Goal: Task Accomplishment & Management: Use online tool/utility

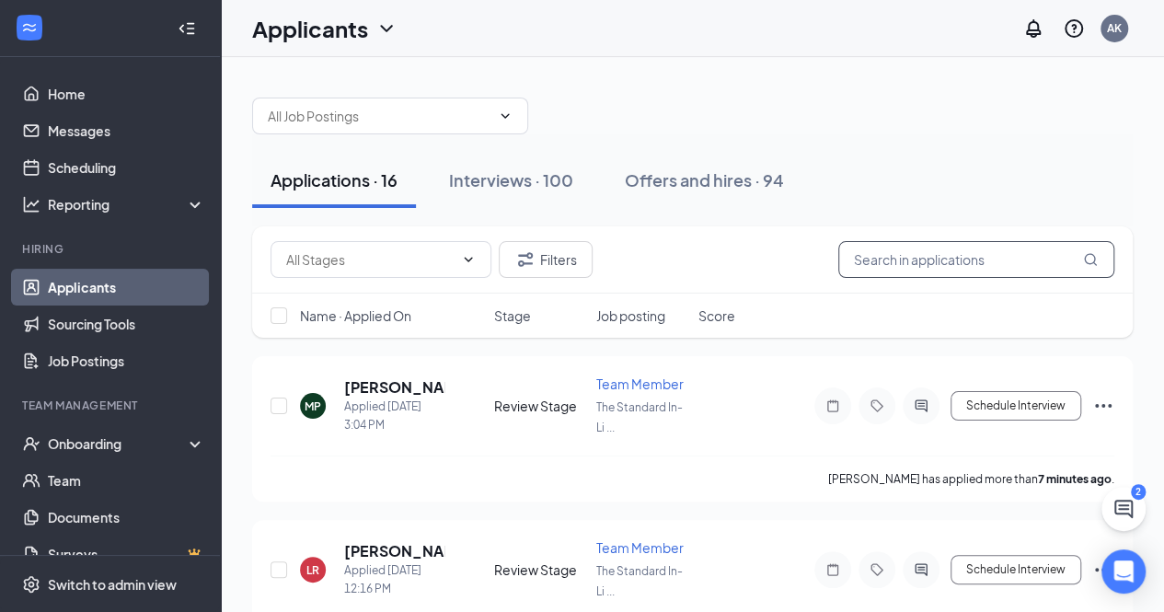
click at [921, 259] on input "text" at bounding box center [976, 259] width 276 height 37
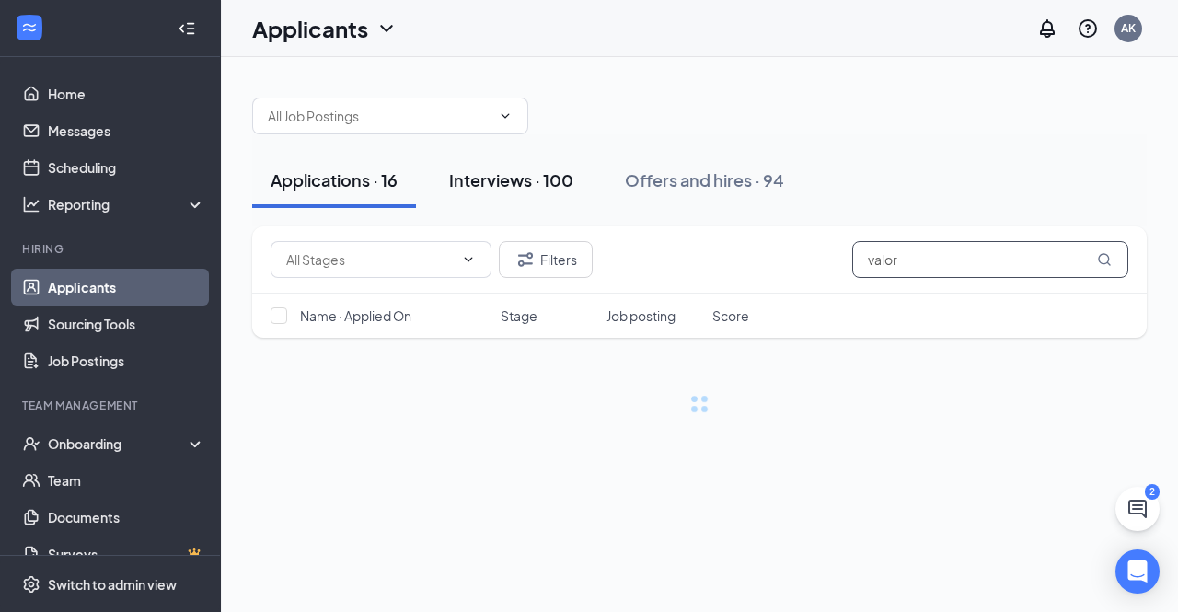
type input "valor"
click at [536, 199] on button "Interviews · 100" at bounding box center [511, 180] width 161 height 55
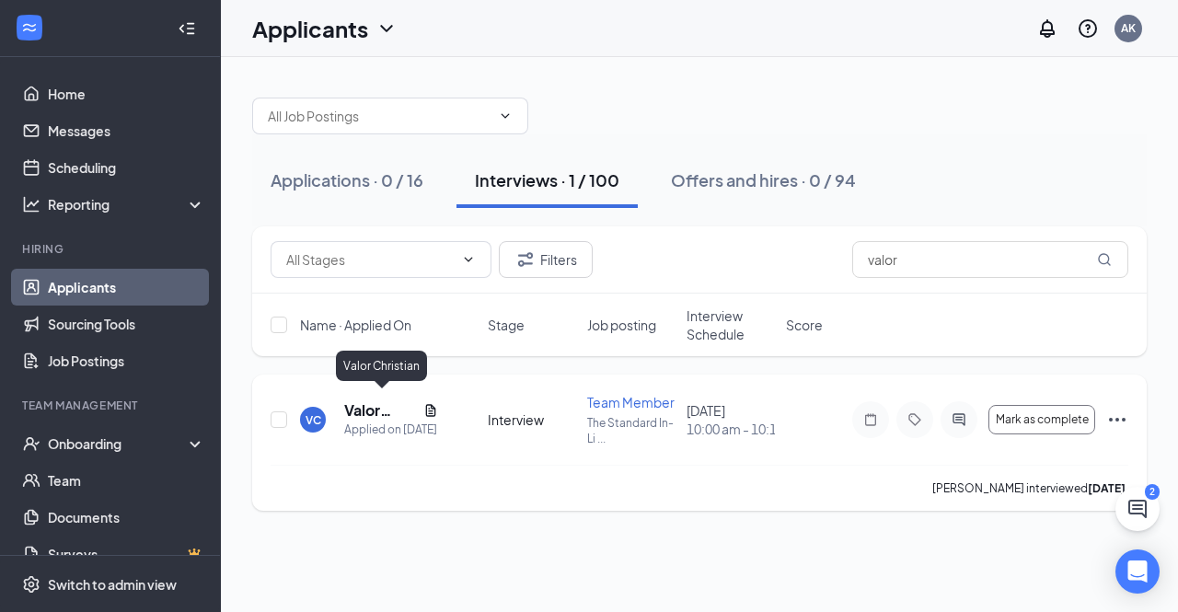
click at [366, 400] on h5 "Valor Christian" at bounding box center [380, 410] width 72 height 20
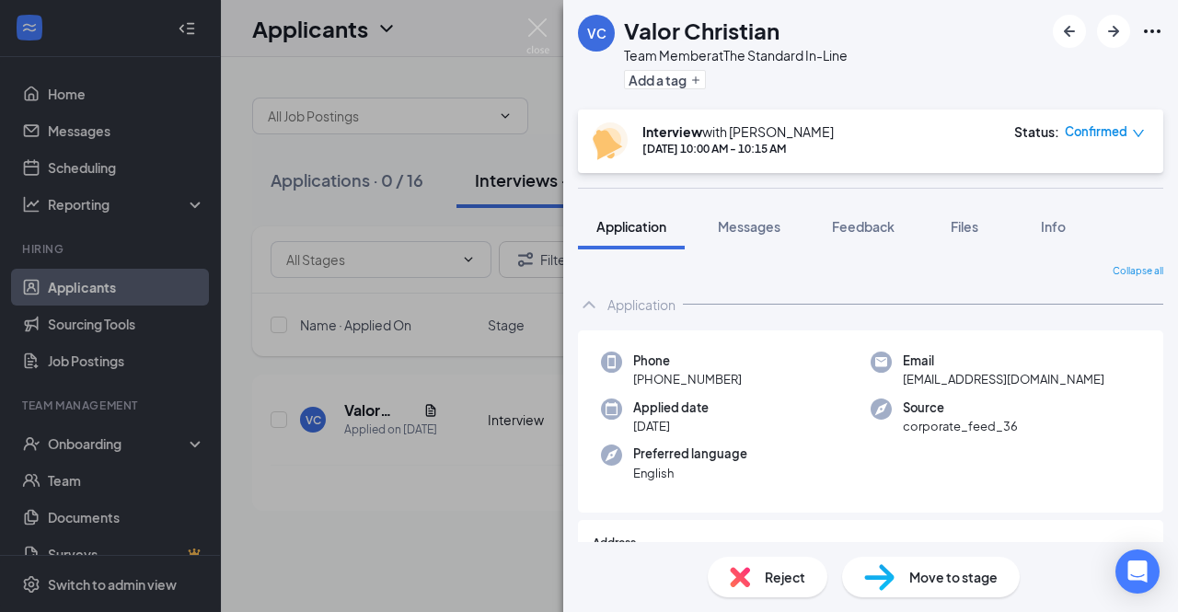
click at [327, 235] on div "VC Valor [DEMOGRAPHIC_DATA] Team Member at The Standard In-Line Add a tag Inter…" at bounding box center [589, 306] width 1178 height 612
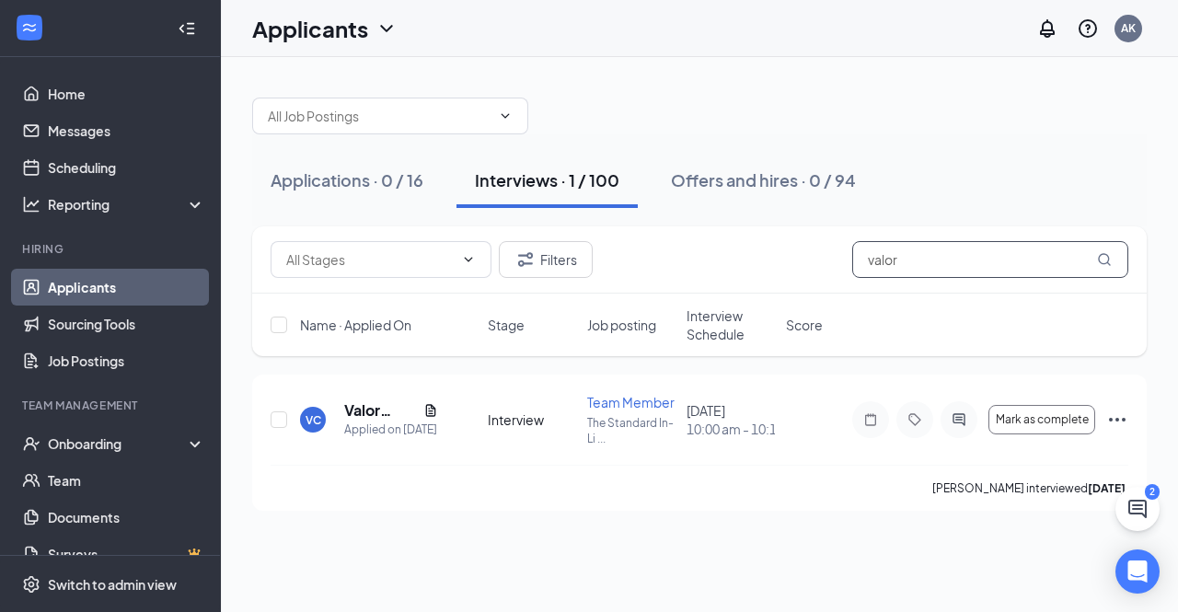
click at [884, 251] on input "valor" at bounding box center [990, 259] width 276 height 37
type input "mauri"
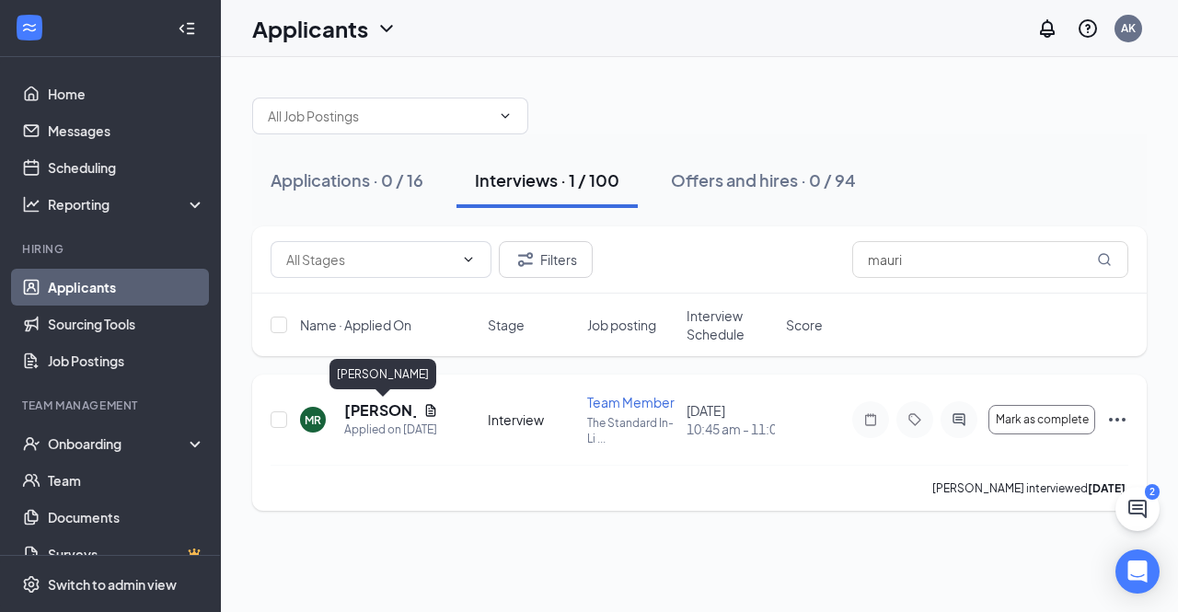
click at [375, 404] on h5 "[PERSON_NAME]" at bounding box center [380, 410] width 72 height 20
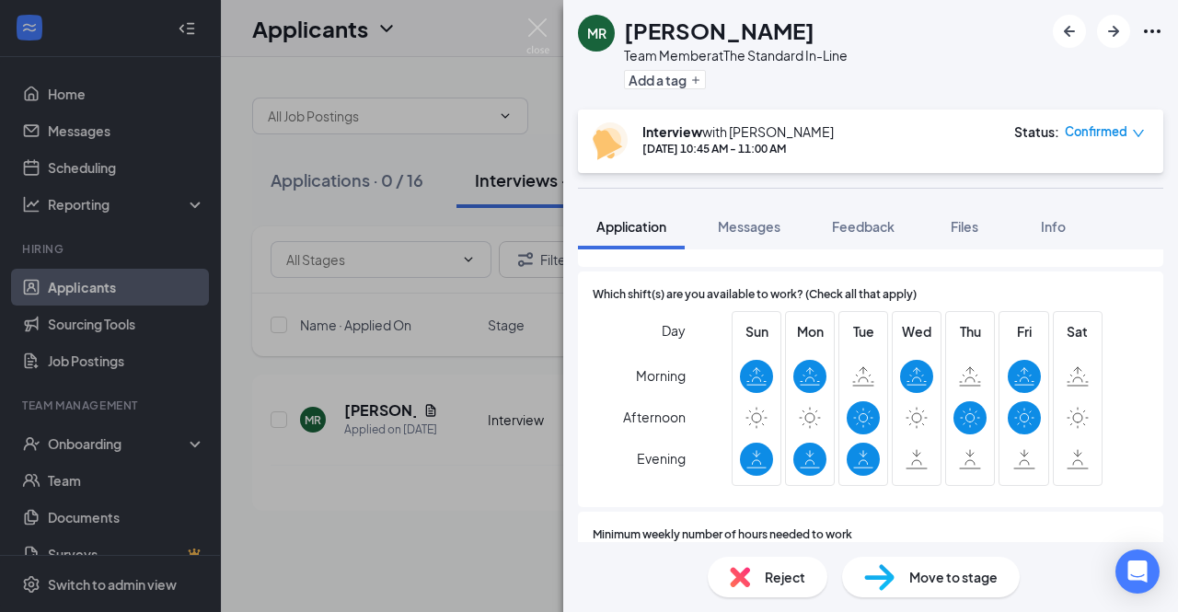
scroll to position [761, 0]
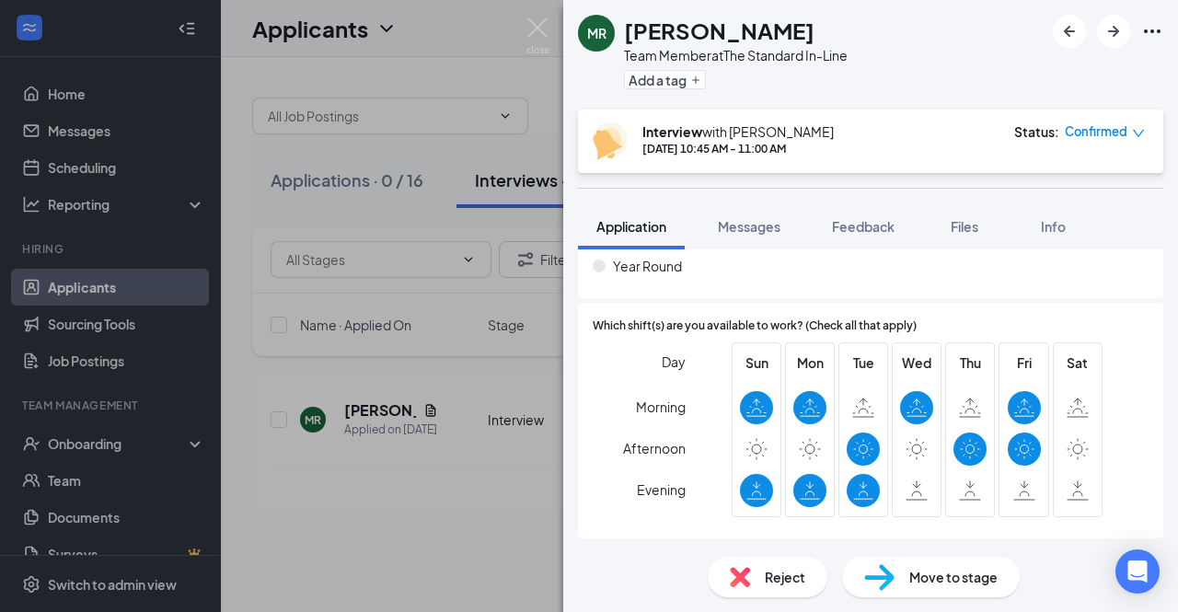
click at [780, 577] on span "Reject" at bounding box center [785, 577] width 40 height 20
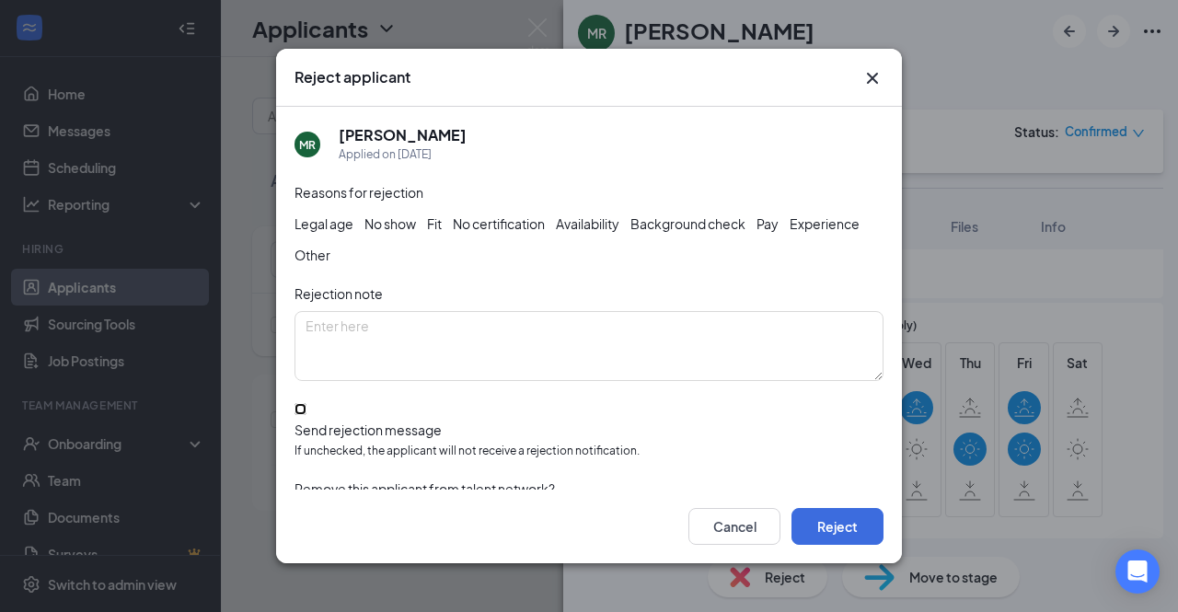
click at [306, 415] on input "Send rejection message If unchecked, the applicant will not receive a rejection…" at bounding box center [301, 409] width 12 height 12
checkbox input "true"
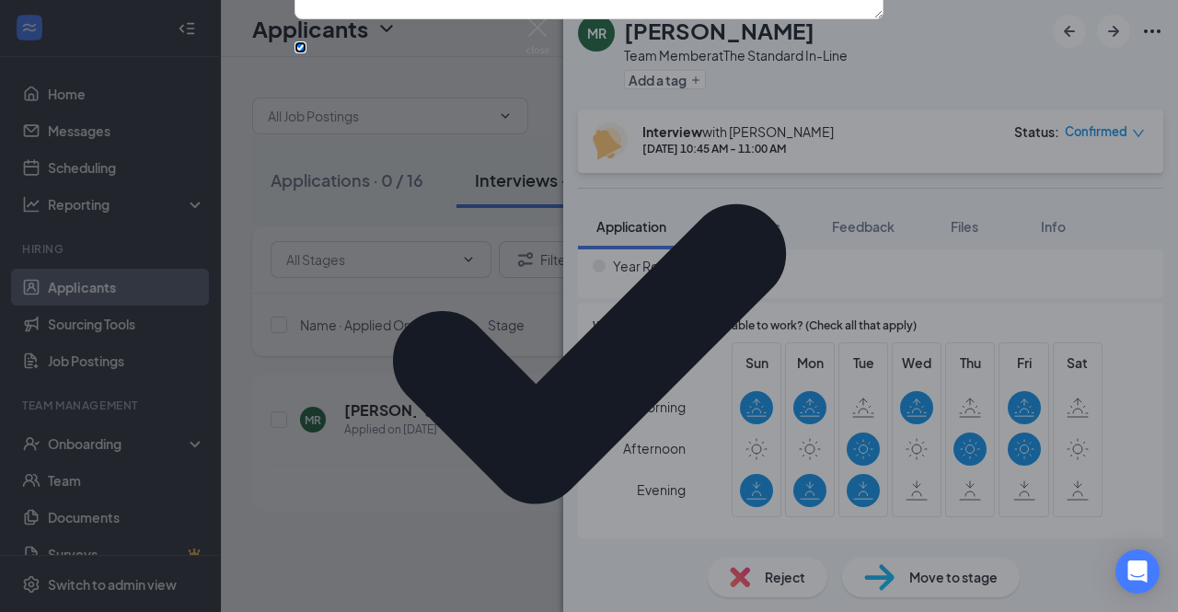
scroll to position [136, 0]
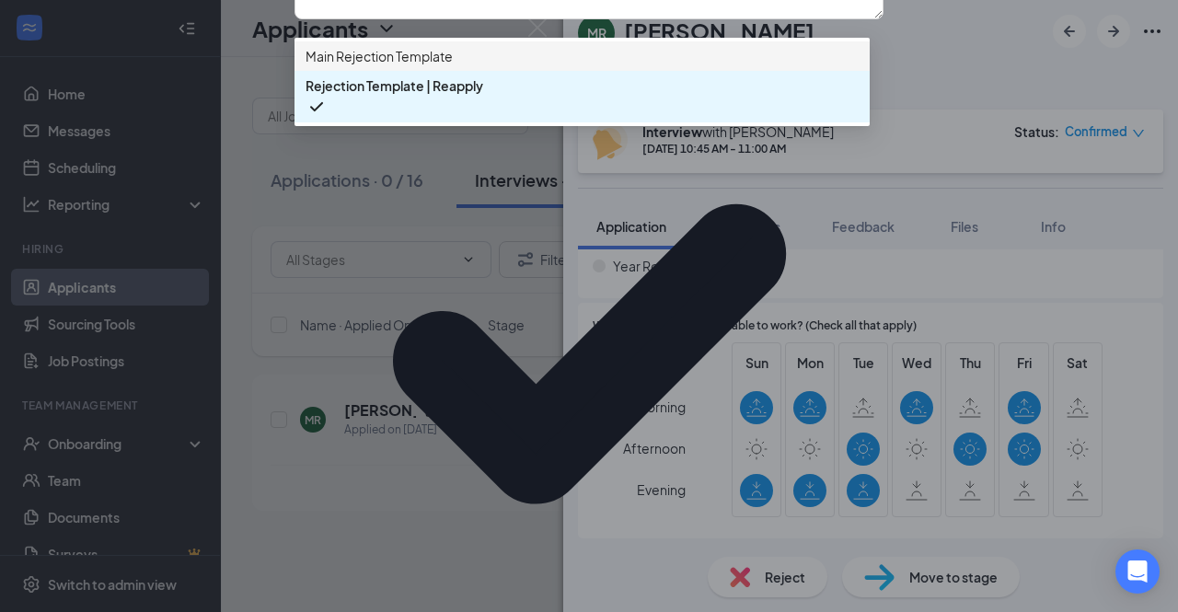
click at [480, 66] on span "Main Rejection Template" at bounding box center [582, 56] width 553 height 20
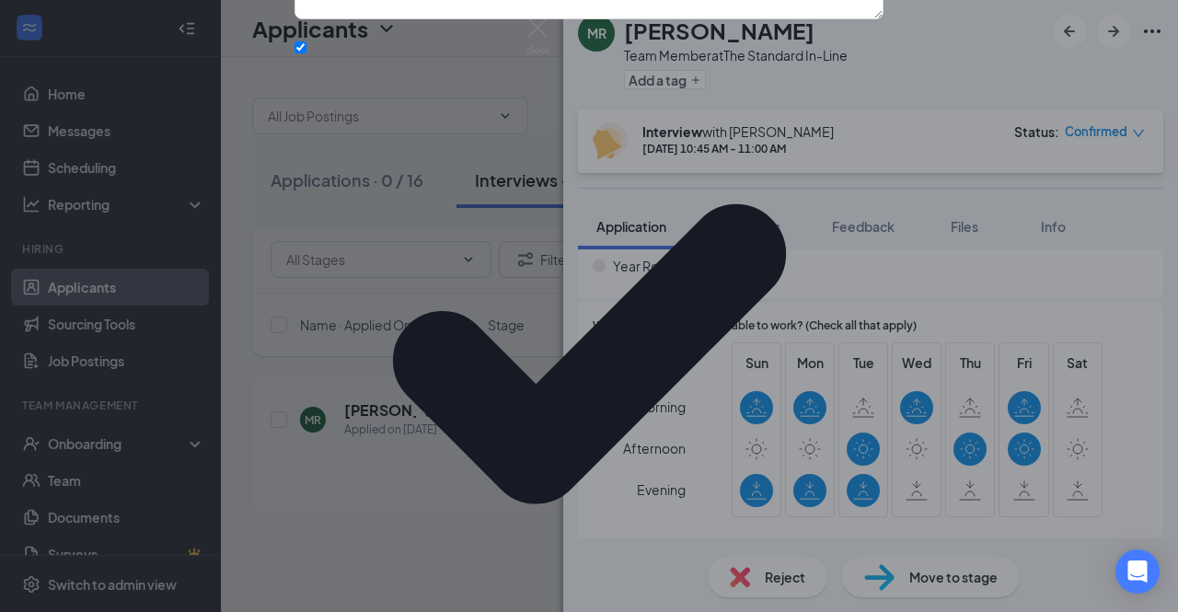
scroll to position [165, 0]
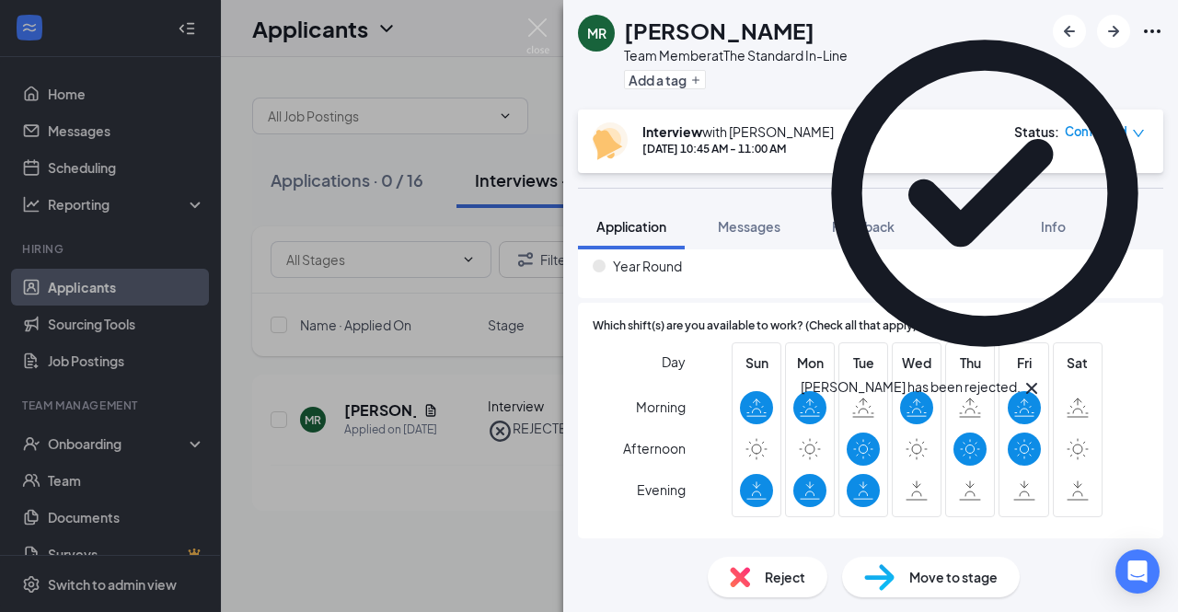
click at [372, 144] on div "[PERSON_NAME] Team Member at The Standard In-Line Add a tag Interview with [PER…" at bounding box center [589, 306] width 1178 height 612
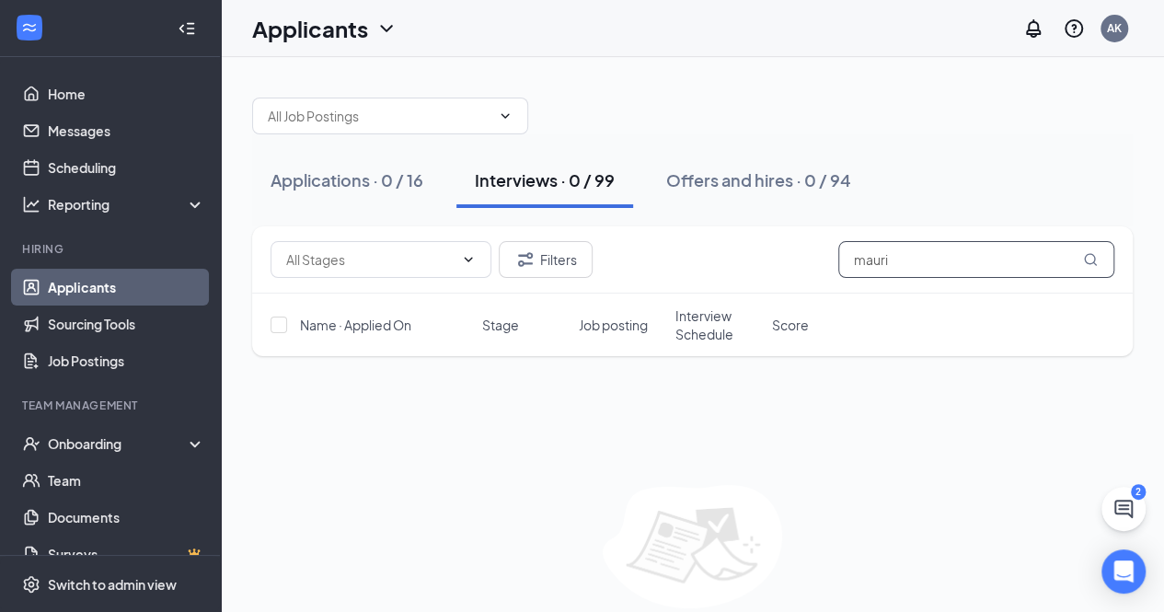
click at [897, 272] on input "mauri" at bounding box center [976, 259] width 276 height 37
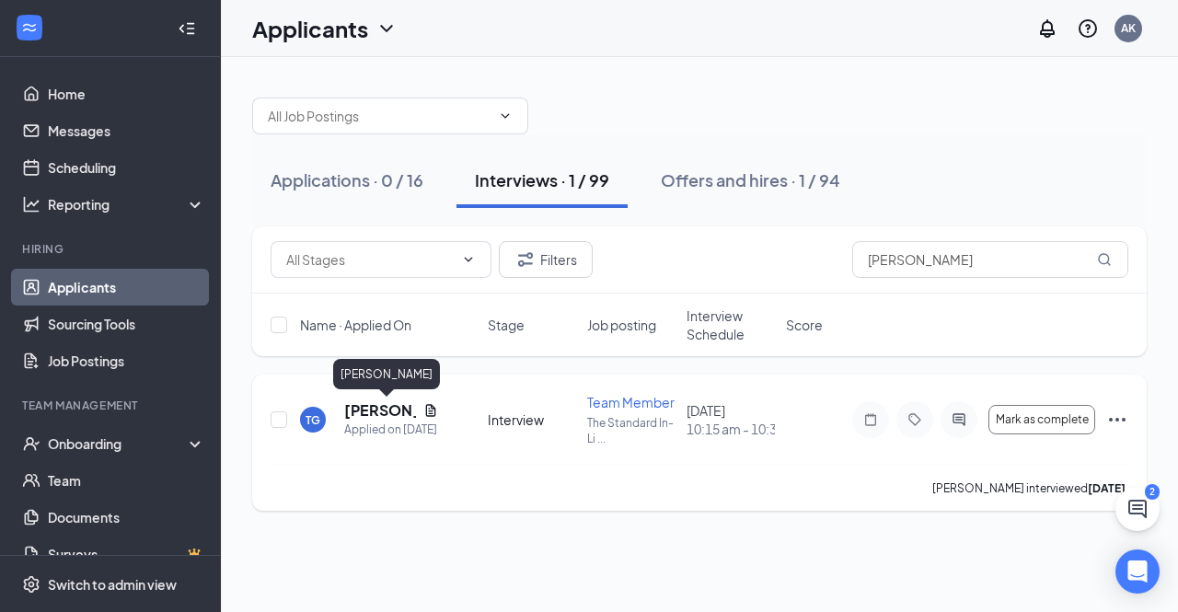
click at [387, 413] on h5 "[PERSON_NAME]" at bounding box center [380, 410] width 72 height 20
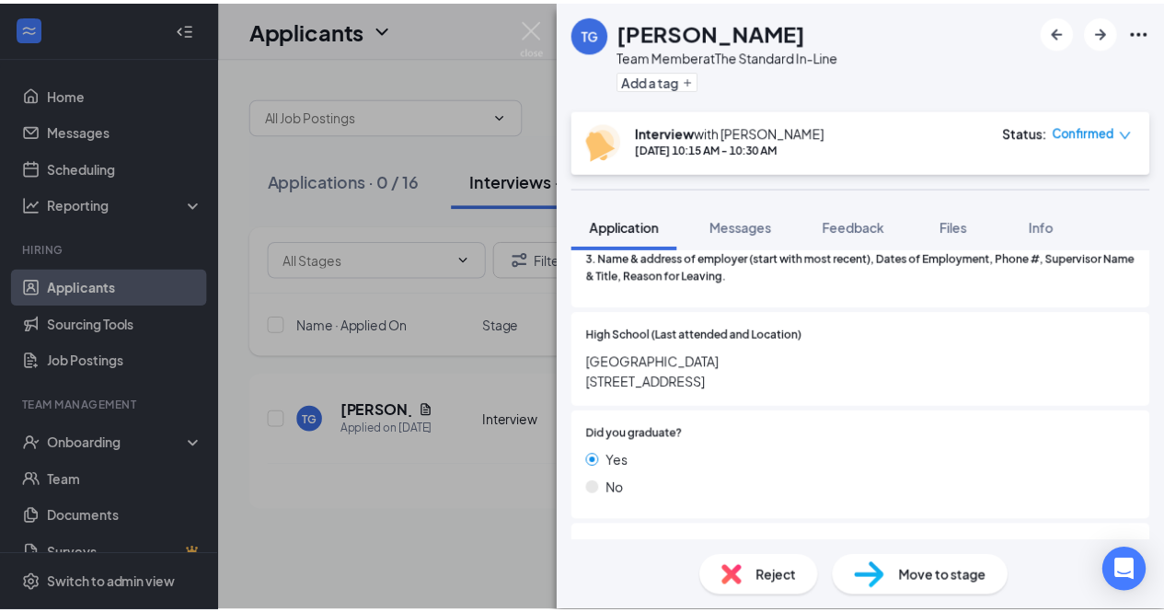
scroll to position [1740, 0]
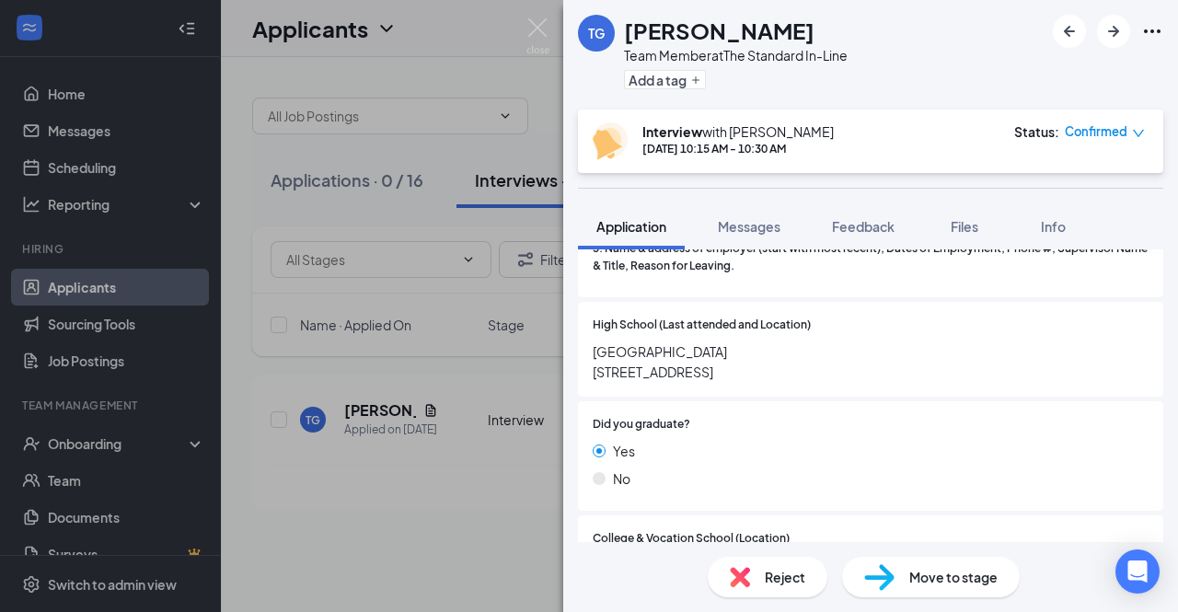
click at [422, 366] on div "TG [PERSON_NAME] Team Member at The Standard In-Line Add a tag Interview with […" at bounding box center [589, 306] width 1178 height 612
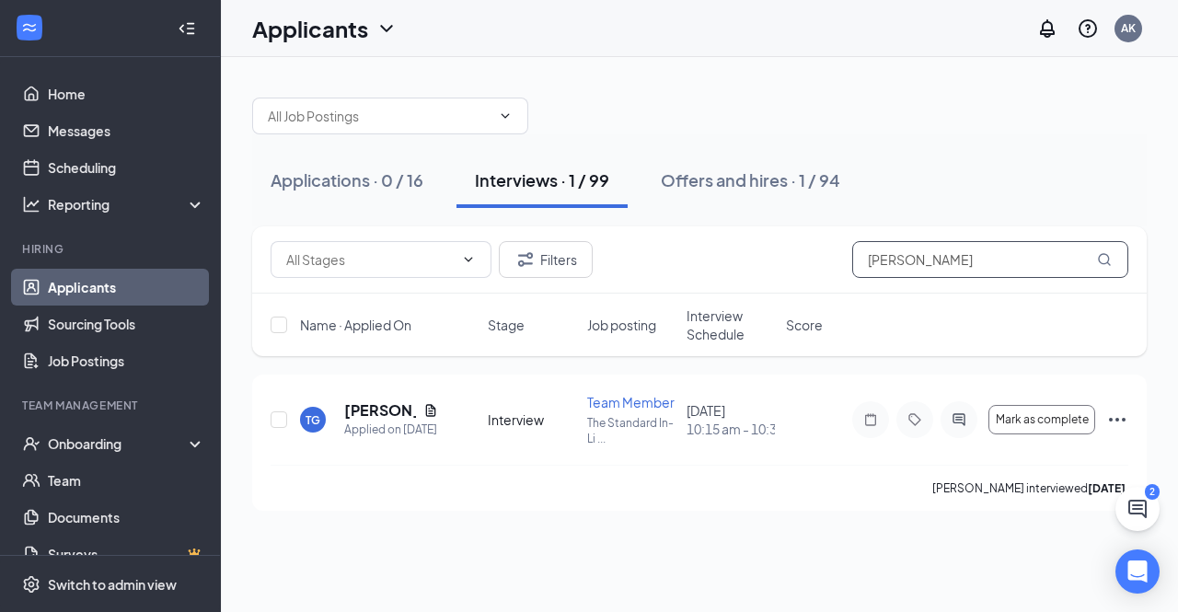
click at [928, 256] on input "[PERSON_NAME]" at bounding box center [990, 259] width 276 height 37
type input "valor"
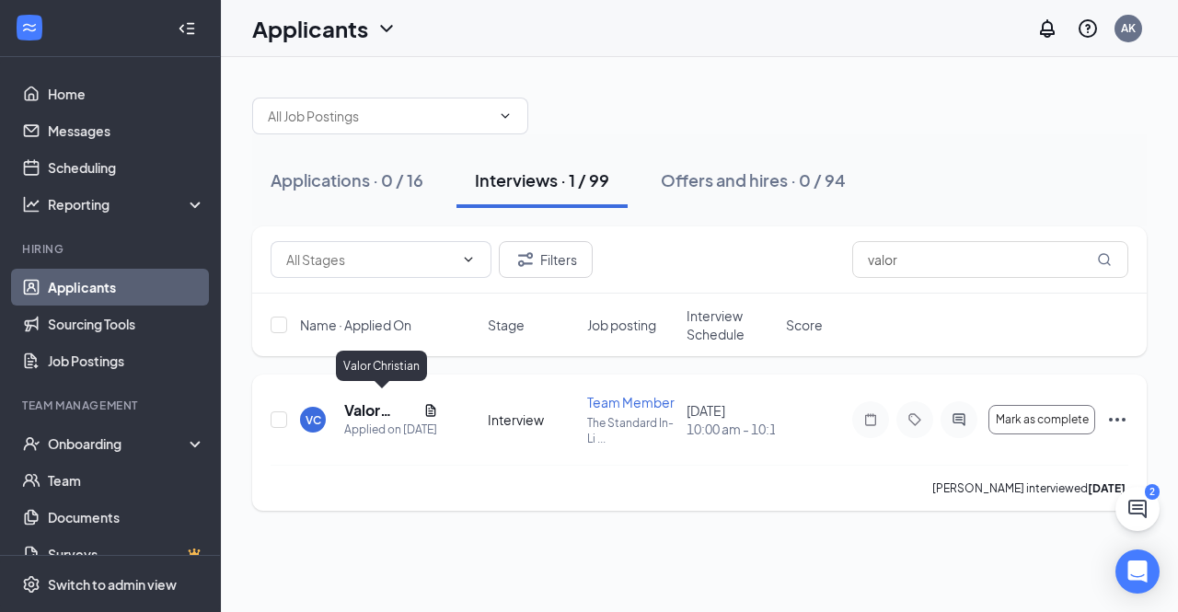
click at [359, 400] on h5 "Valor Christian" at bounding box center [380, 410] width 72 height 20
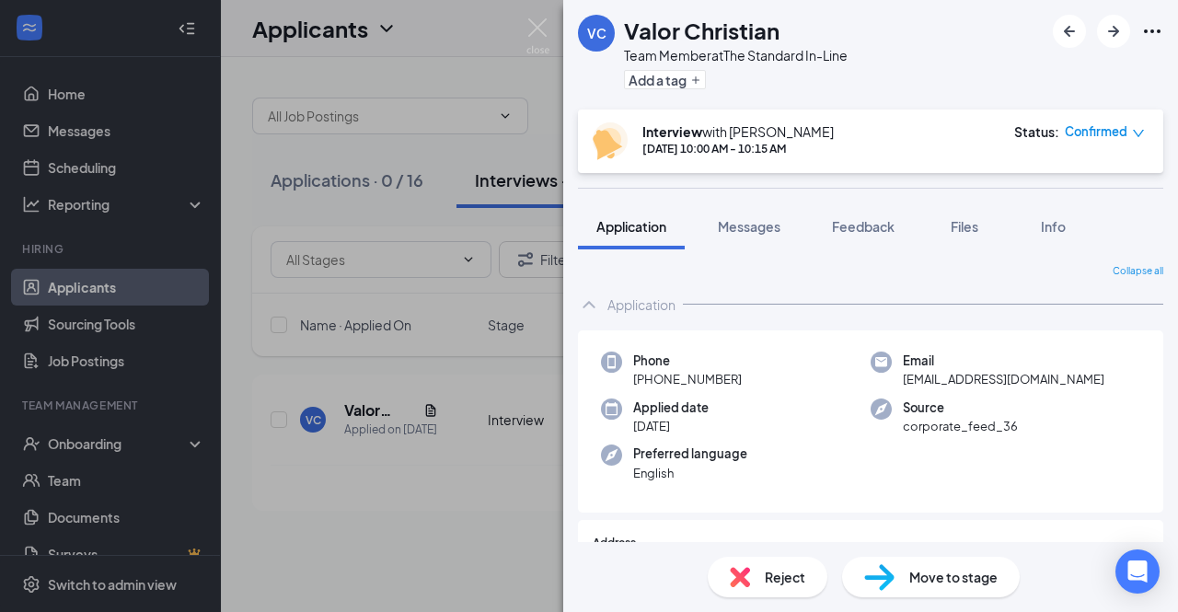
click at [871, 580] on img at bounding box center [879, 577] width 30 height 27
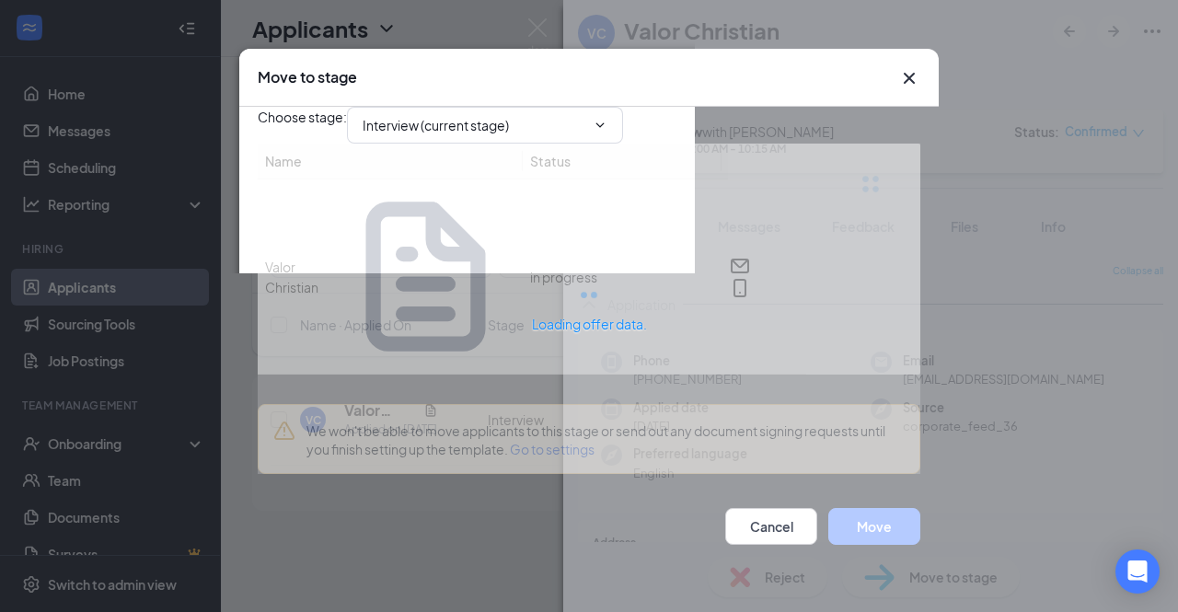
type input "Conditional Offer Letter (next stage)"
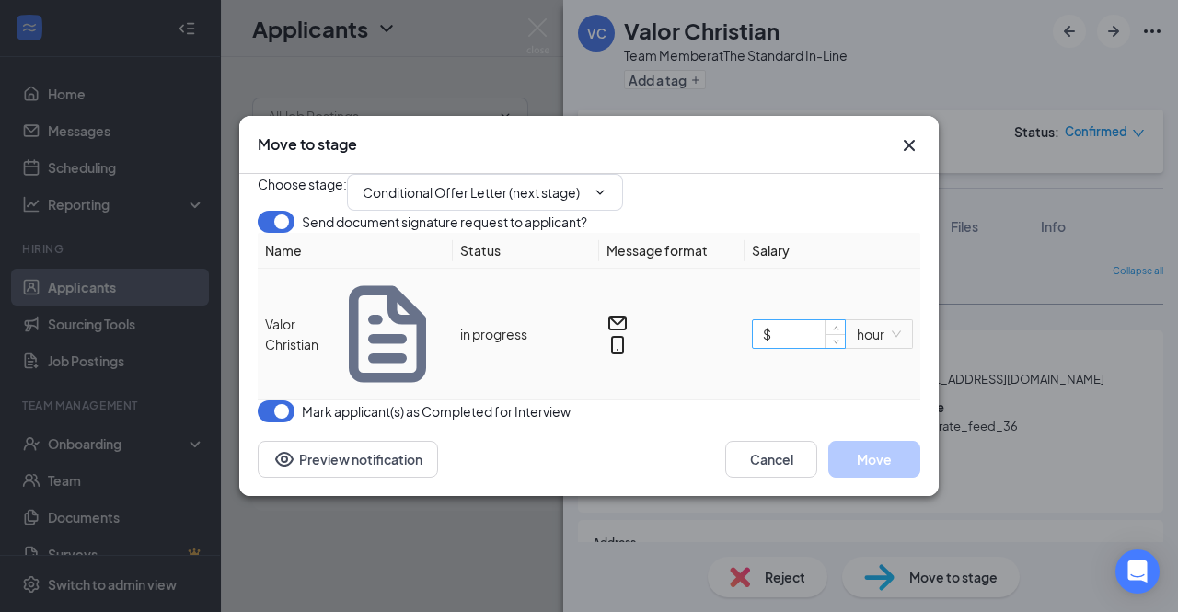
click at [795, 344] on input "$" at bounding box center [799, 334] width 92 height 28
type input "$ 14"
click at [878, 478] on button "Move" at bounding box center [874, 459] width 92 height 37
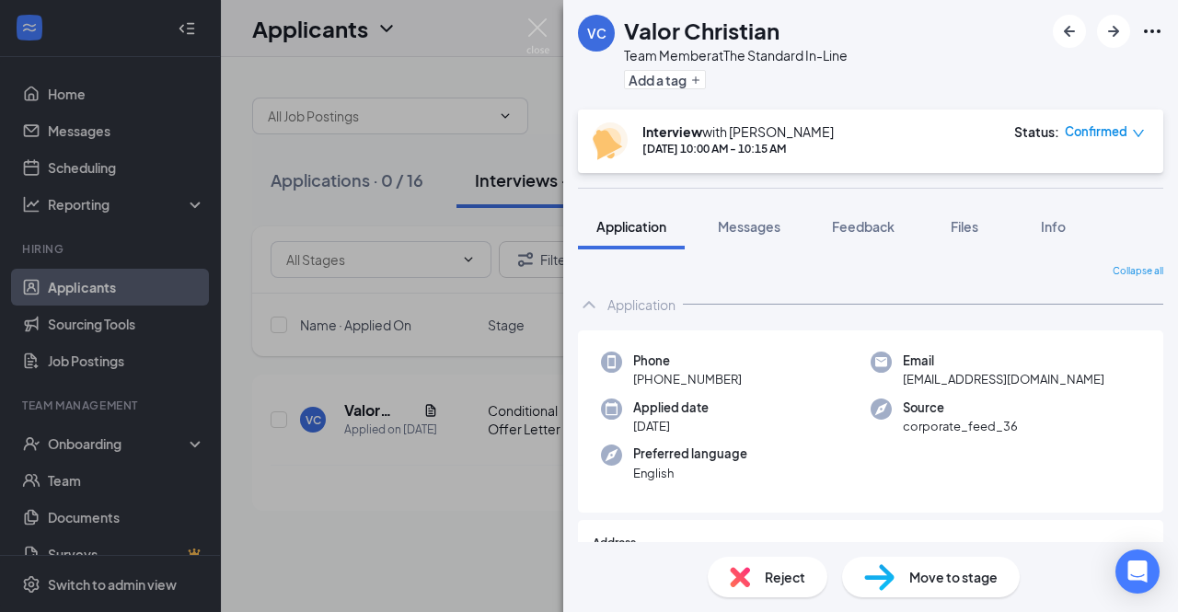
click at [516, 482] on div "VC Valor [DEMOGRAPHIC_DATA] Team Member at The Standard In-Line Add a tag Inter…" at bounding box center [589, 306] width 1178 height 612
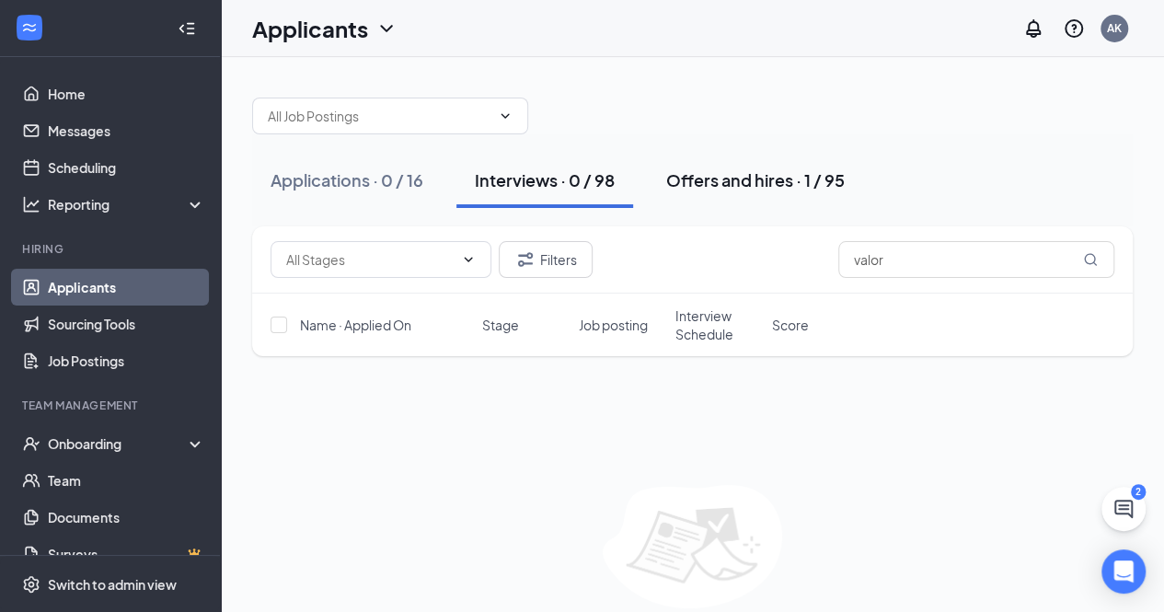
click at [816, 176] on div "Offers and hires · 1 / 95" at bounding box center [755, 179] width 179 height 23
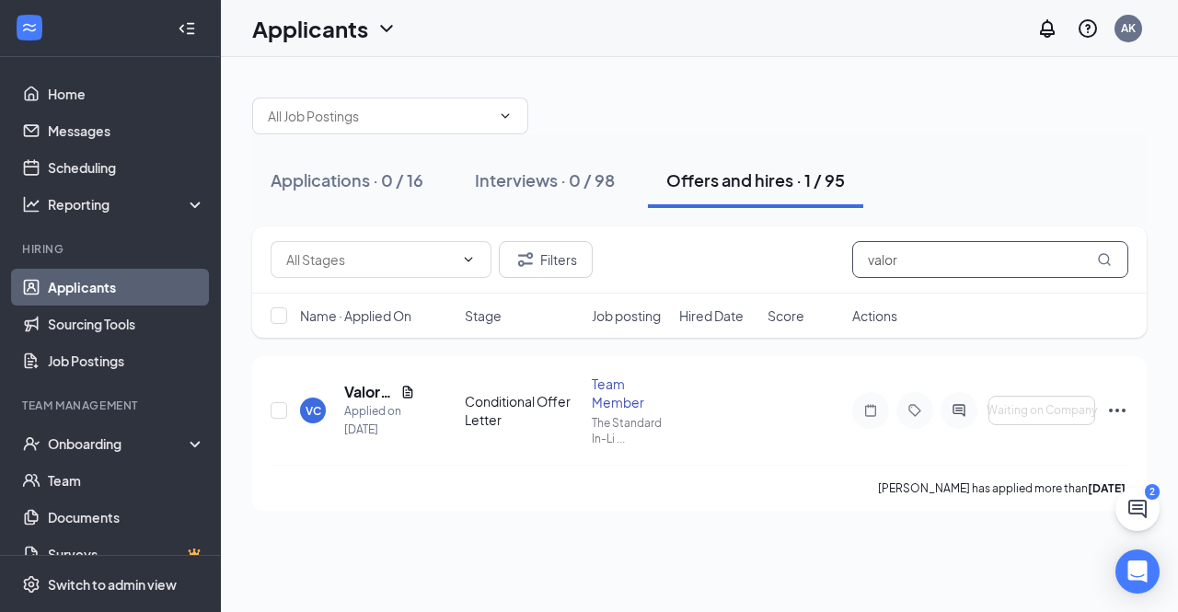
click at [920, 260] on input "valor" at bounding box center [990, 259] width 276 height 37
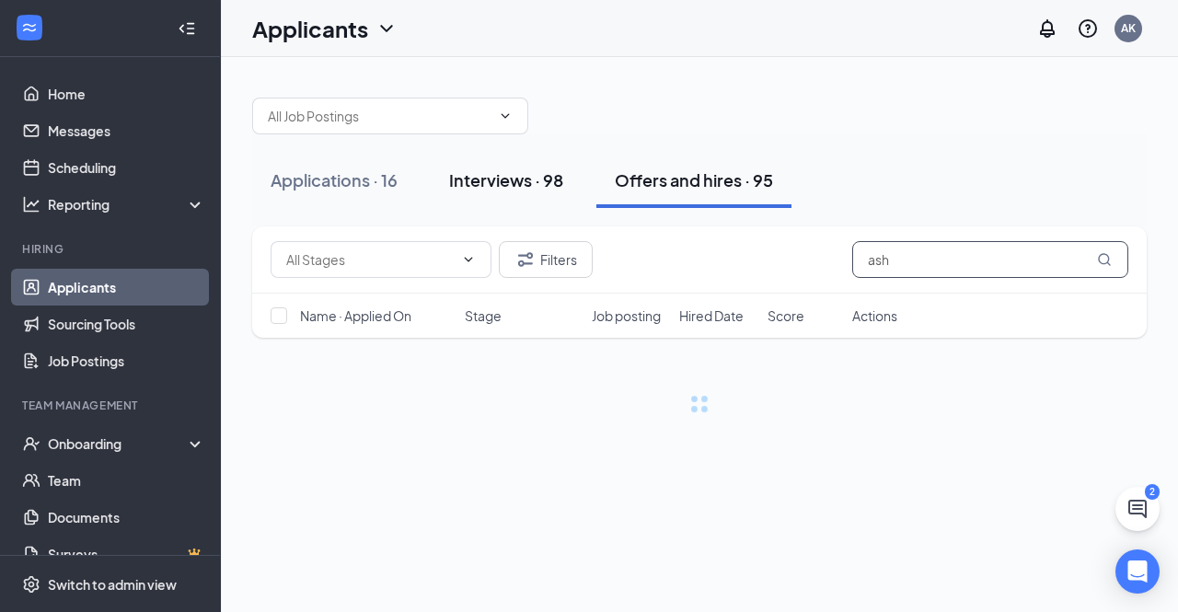
type input "ash"
click at [549, 183] on div "Interviews · 98" at bounding box center [506, 179] width 114 height 23
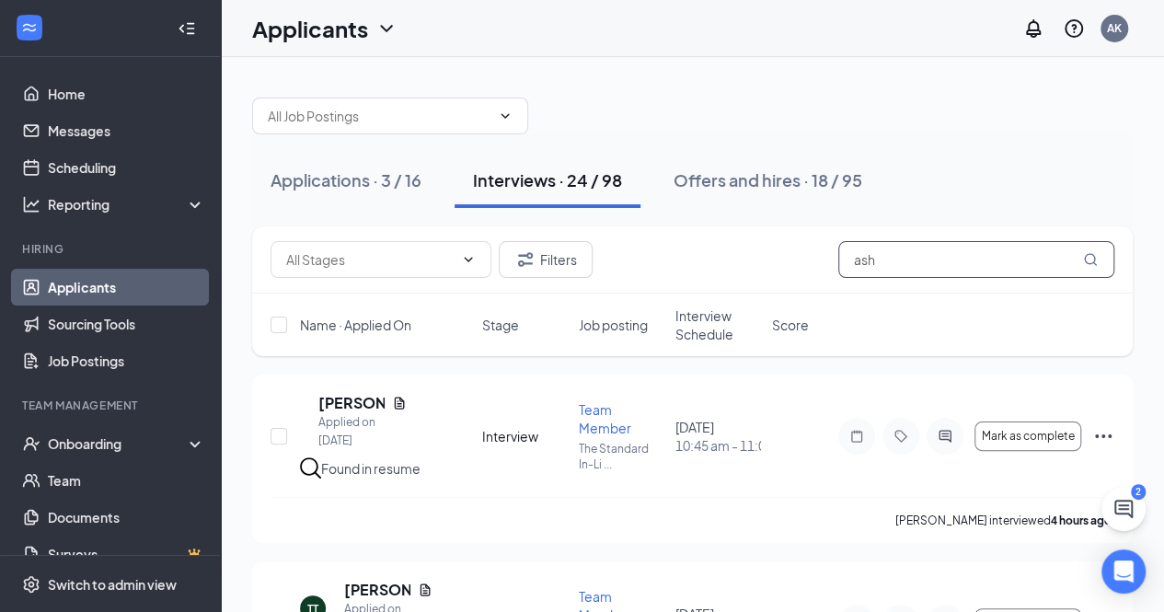
click at [903, 275] on input "ash" at bounding box center [976, 259] width 276 height 37
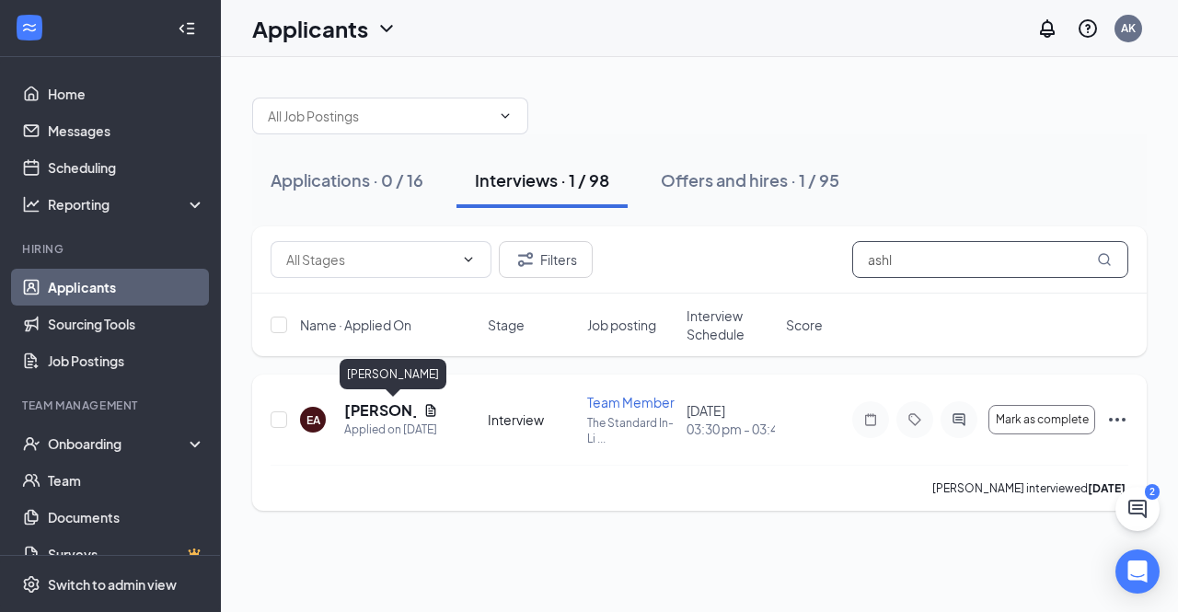
type input "ashl"
click at [375, 401] on h5 "[PERSON_NAME]" at bounding box center [380, 410] width 72 height 20
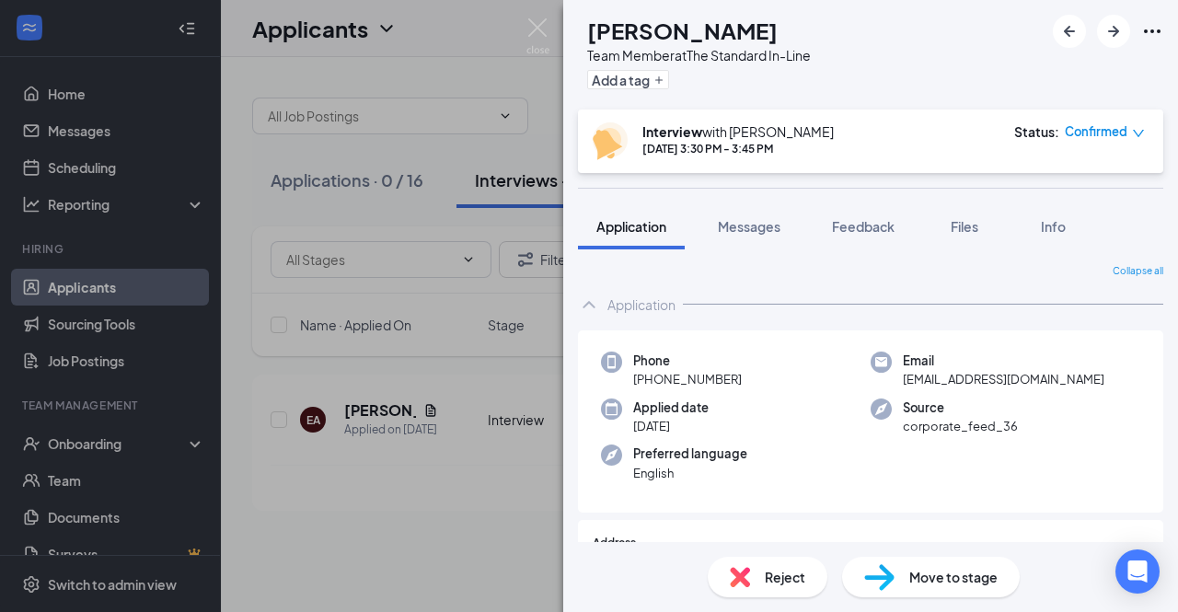
click at [388, 193] on div "EA [PERSON_NAME] Team Member at The Standard In-Line Add a tag Interview with […" at bounding box center [589, 306] width 1178 height 612
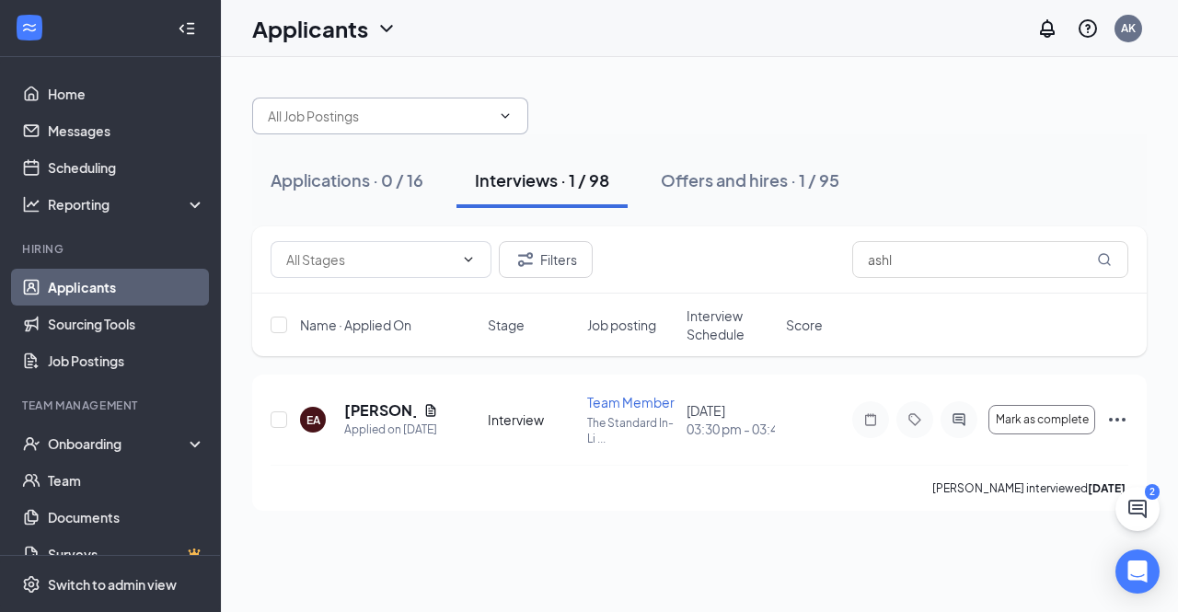
click at [441, 121] on input "text" at bounding box center [379, 116] width 223 height 20
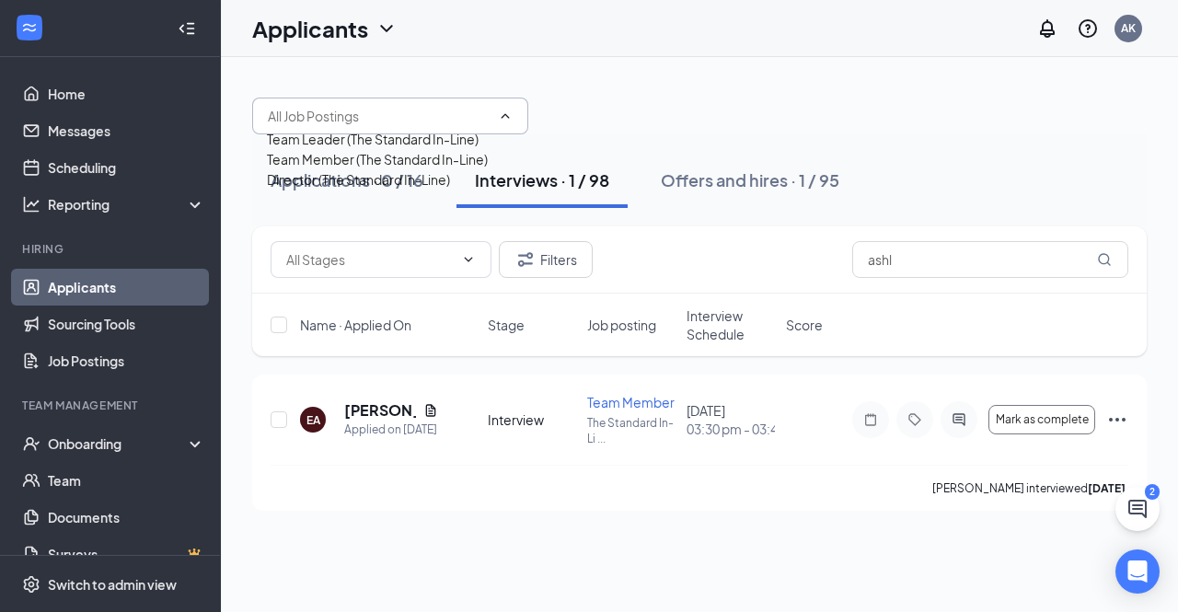
click at [464, 169] on div "Team Member (The Standard In-Line)" at bounding box center [377, 159] width 221 height 20
type input "Team Member (The Standard In-Line)"
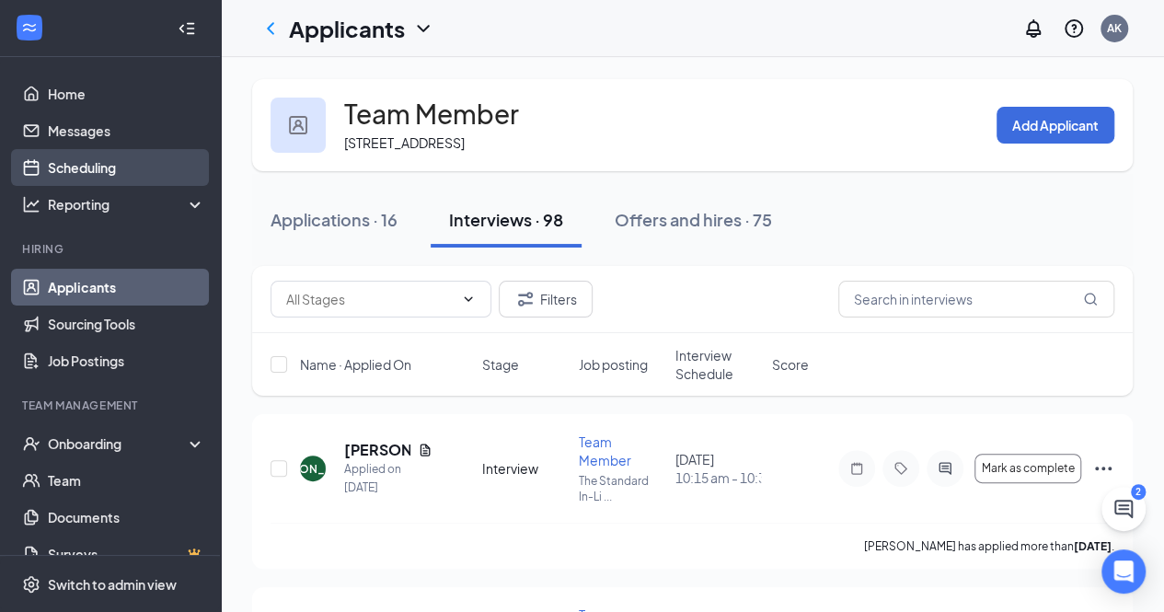
click at [123, 170] on link "Scheduling" at bounding box center [126, 167] width 157 height 37
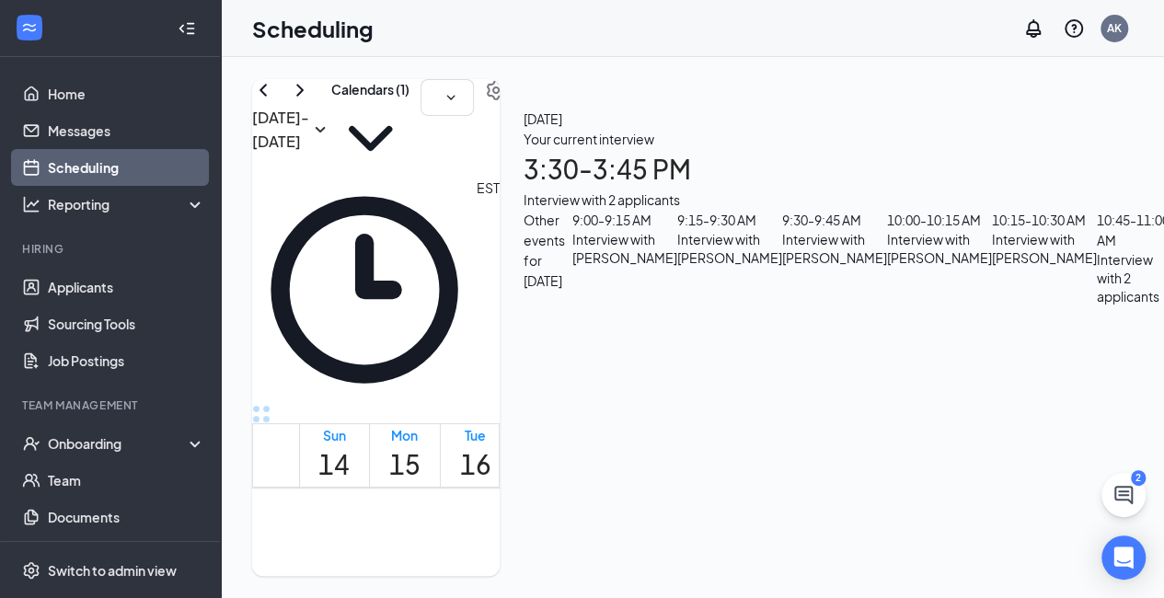
click at [965, 190] on h1 "3:30 - 3:45 PM" at bounding box center [1035, 169] width 1023 height 40
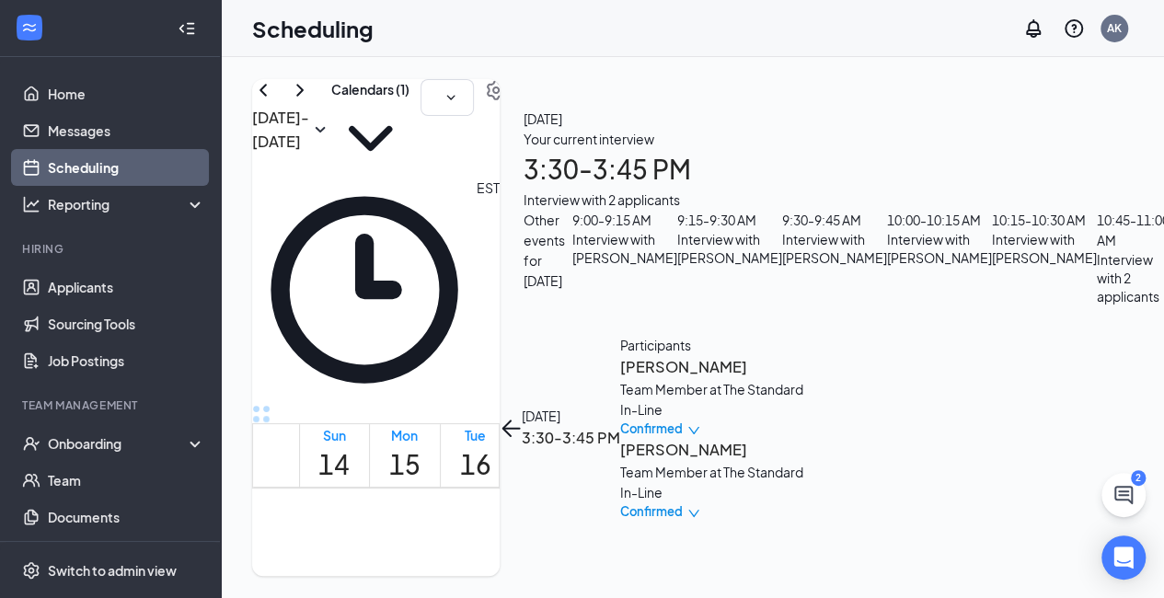
click at [814, 438] on h3 "[PERSON_NAME]" at bounding box center [716, 450] width 193 height 24
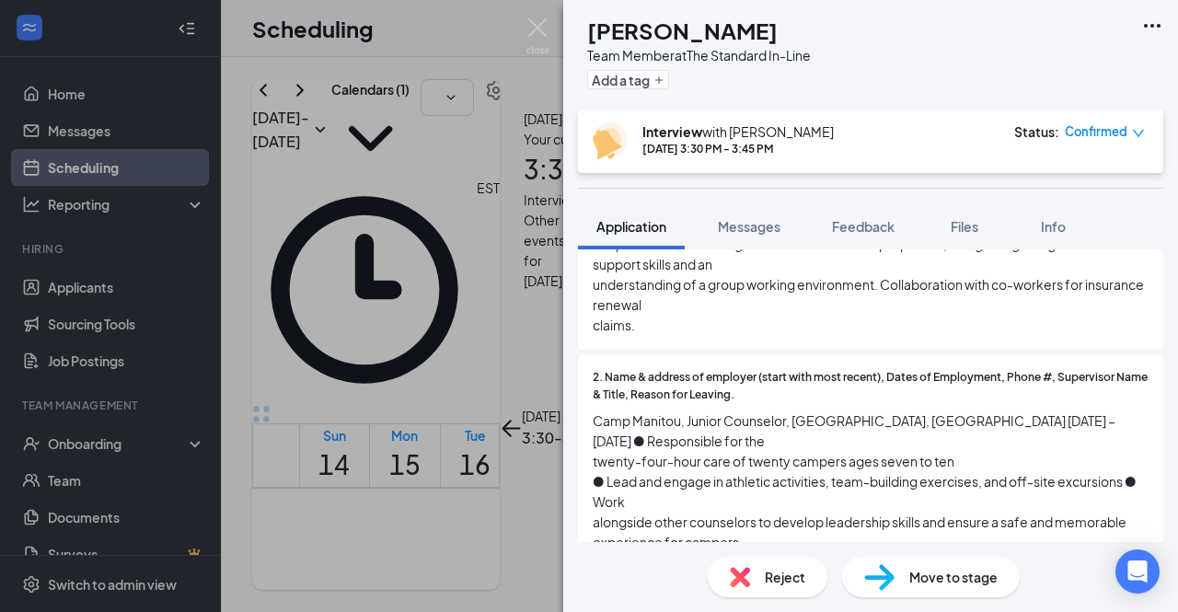
scroll to position [1497, 0]
drag, startPoint x: 627, startPoint y: 31, endPoint x: 785, endPoint y: 25, distance: 158.4
click at [785, 25] on div "[PERSON_NAME]" at bounding box center [699, 30] width 224 height 31
copy h1 "[PERSON_NAME]"
click at [516, 391] on div "[PERSON_NAME] [PERSON_NAME] Team Member at The Standard In-Line Add a tag Inter…" at bounding box center [589, 306] width 1178 height 612
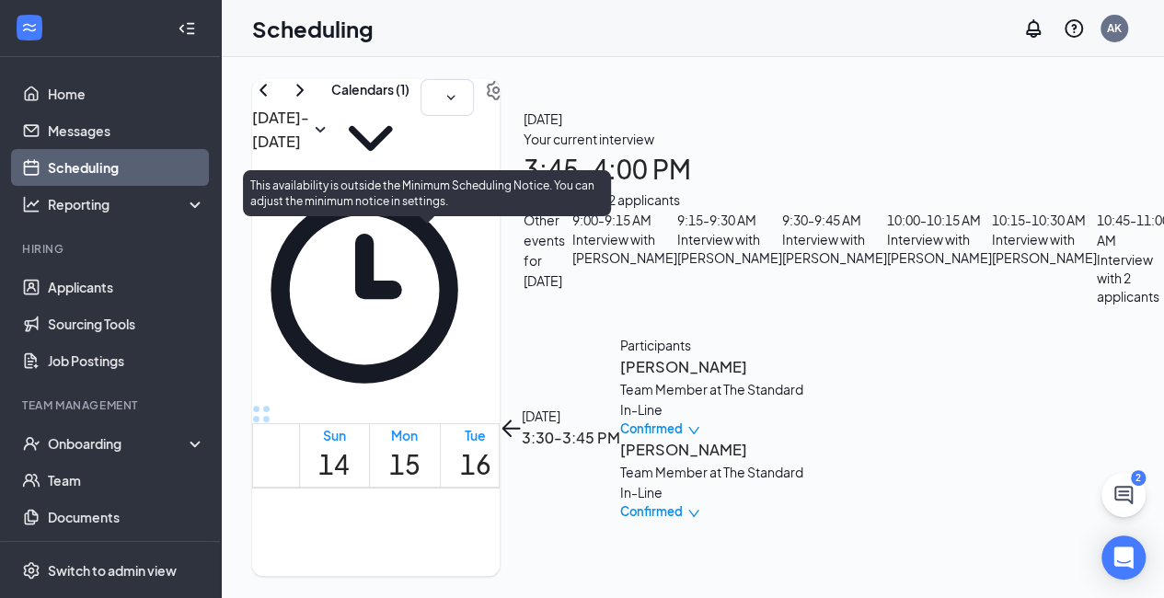
click at [495, 433] on span "3:30-3:45 PM" at bounding box center [510, 459] width 31 height 53
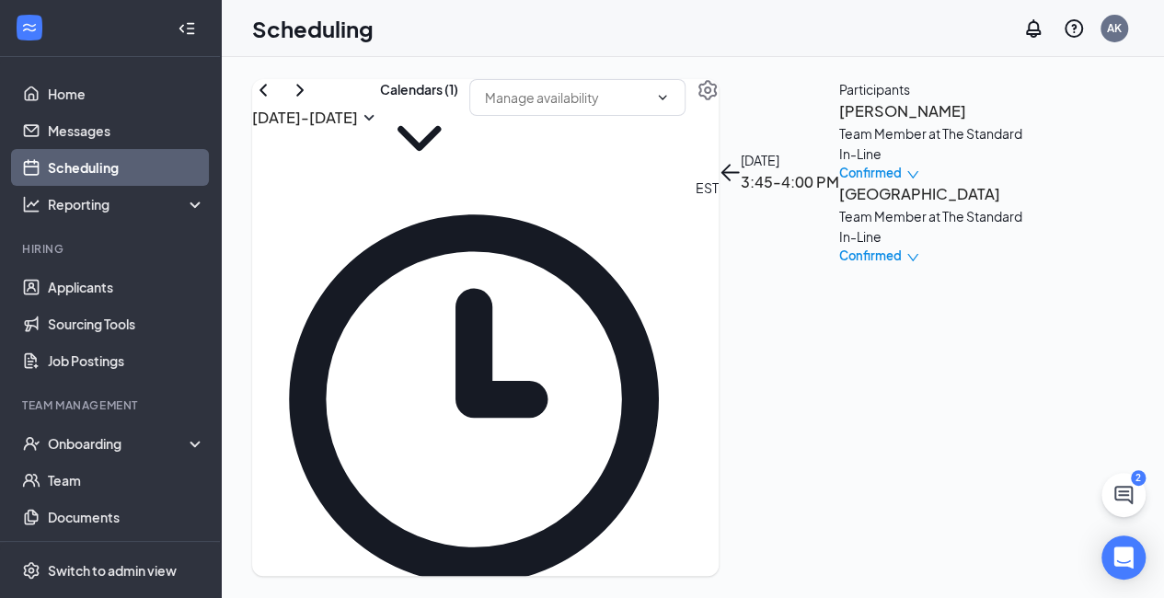
click at [908, 206] on h3 "[GEOGRAPHIC_DATA]" at bounding box center [935, 194] width 193 height 24
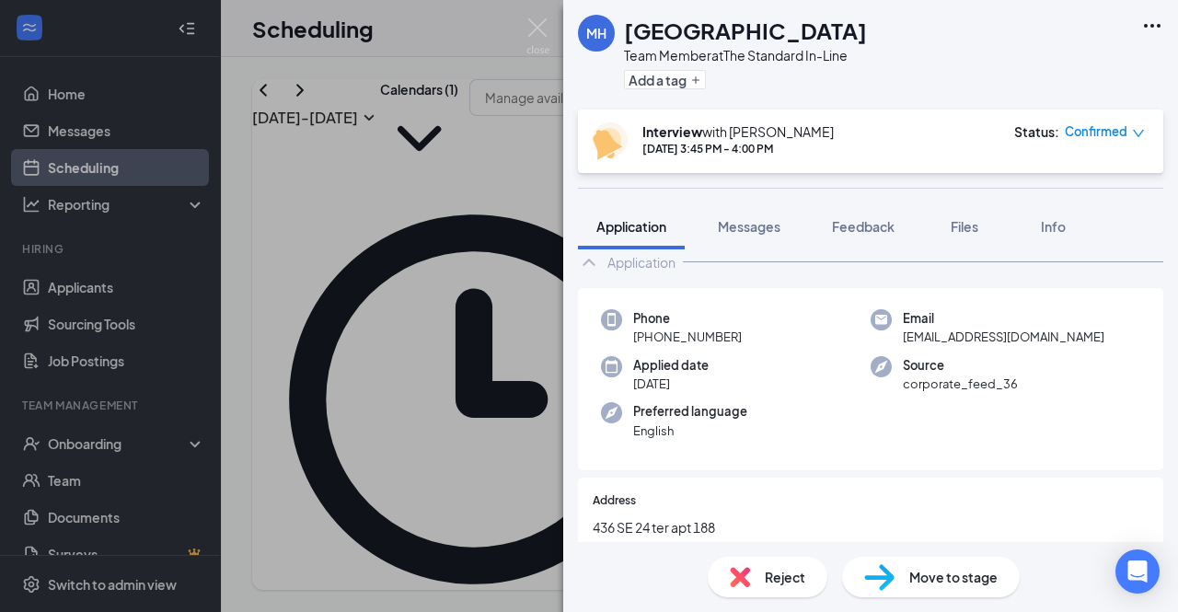
scroll to position [25, 0]
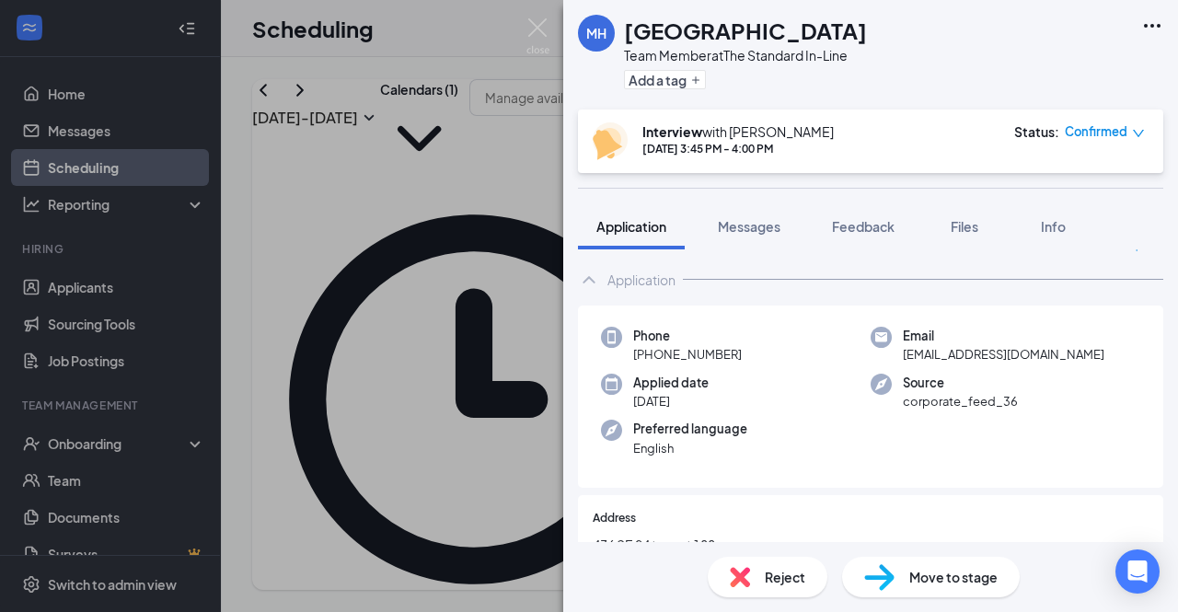
click at [484, 442] on div "[PERSON_NAME] [PERSON_NAME] Team Member at The Standard In-Line Add a tag Inter…" at bounding box center [589, 306] width 1178 height 612
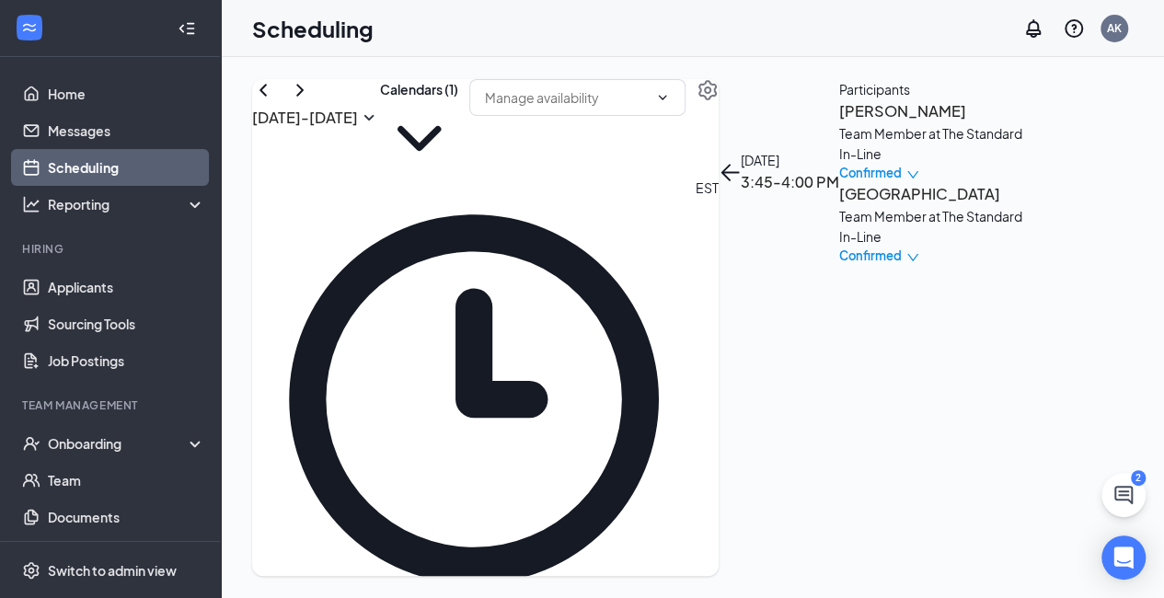
click at [928, 123] on h3 "[PERSON_NAME]" at bounding box center [935, 111] width 193 height 24
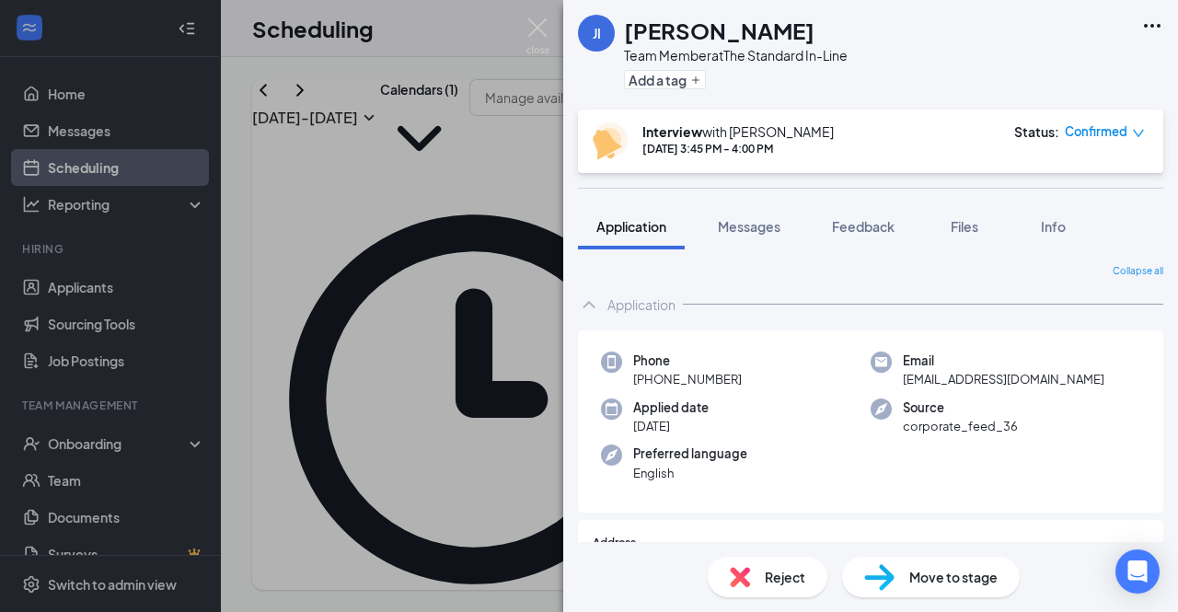
click at [469, 203] on div "[PERSON_NAME] Team Member at The Standard In-Line Add a tag Interview with [PER…" at bounding box center [589, 306] width 1178 height 612
